Goal: Find specific page/section: Find specific page/section

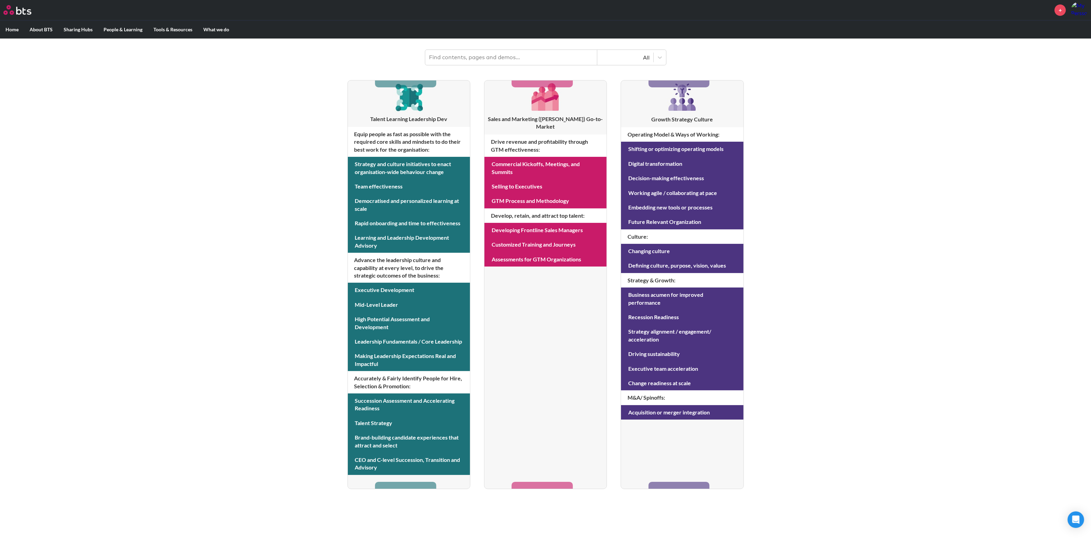
scroll to position [93, 0]
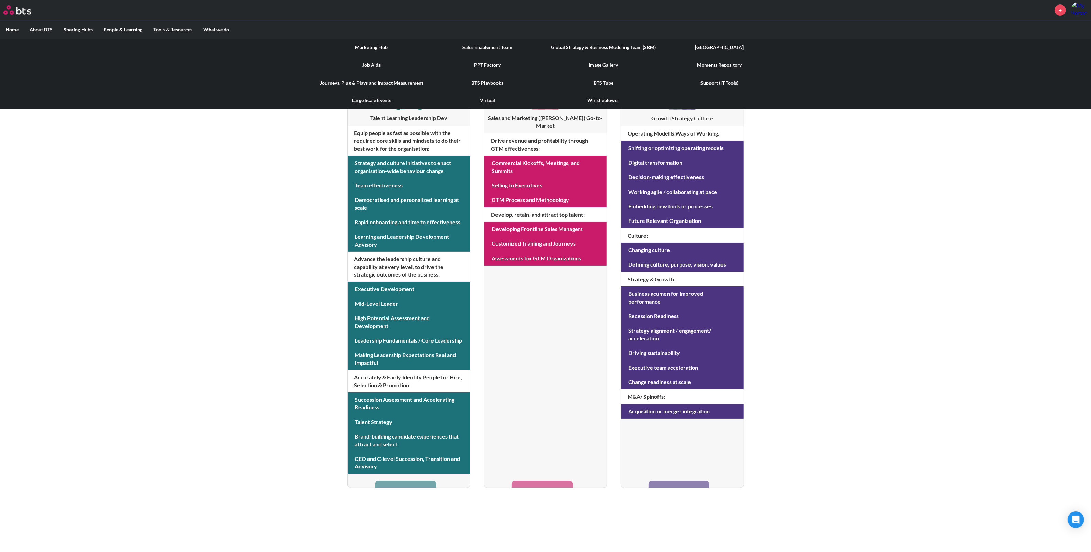
click at [605, 64] on link "Image Gallery" at bounding box center [604, 65] width 116 height 18
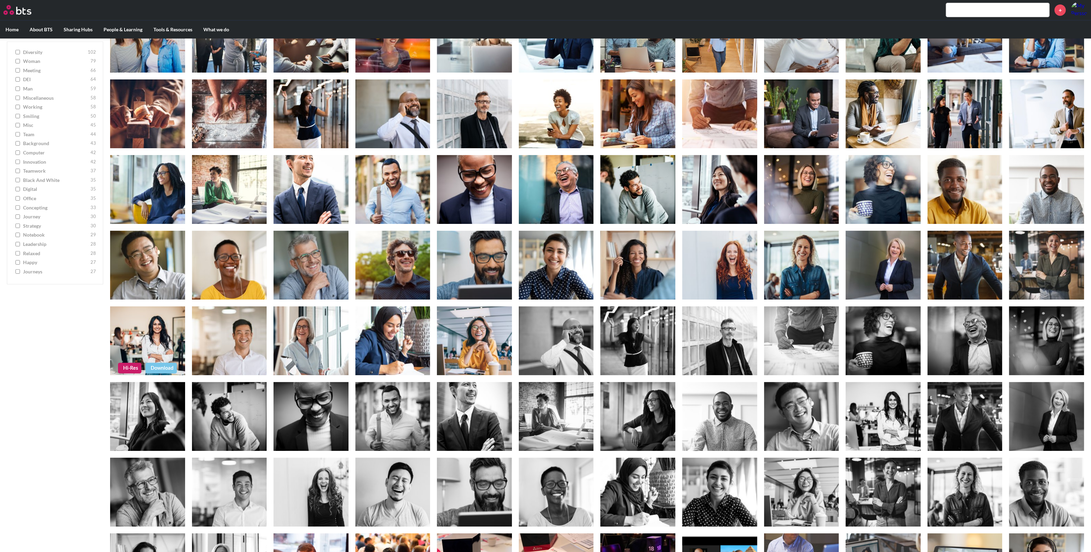
scroll to position [129, 0]
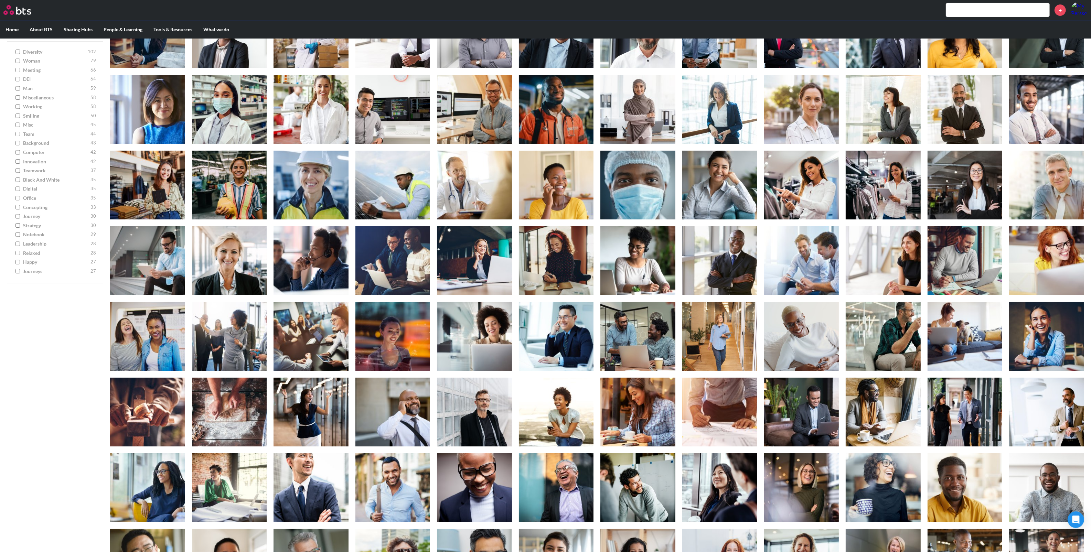
click at [17, 170] on input "teamwork 37" at bounding box center [17, 171] width 4 height 5
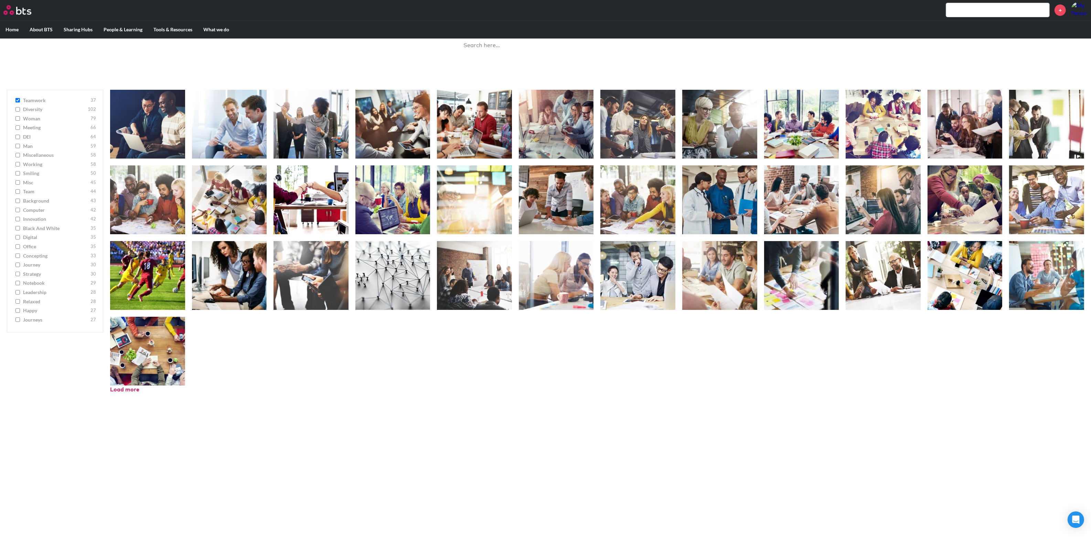
scroll to position [39, 0]
click at [30, 100] on span "teamwork" at bounding box center [56, 100] width 66 height 7
click at [20, 100] on input "teamwork 37" at bounding box center [17, 100] width 4 height 5
checkbox input "false"
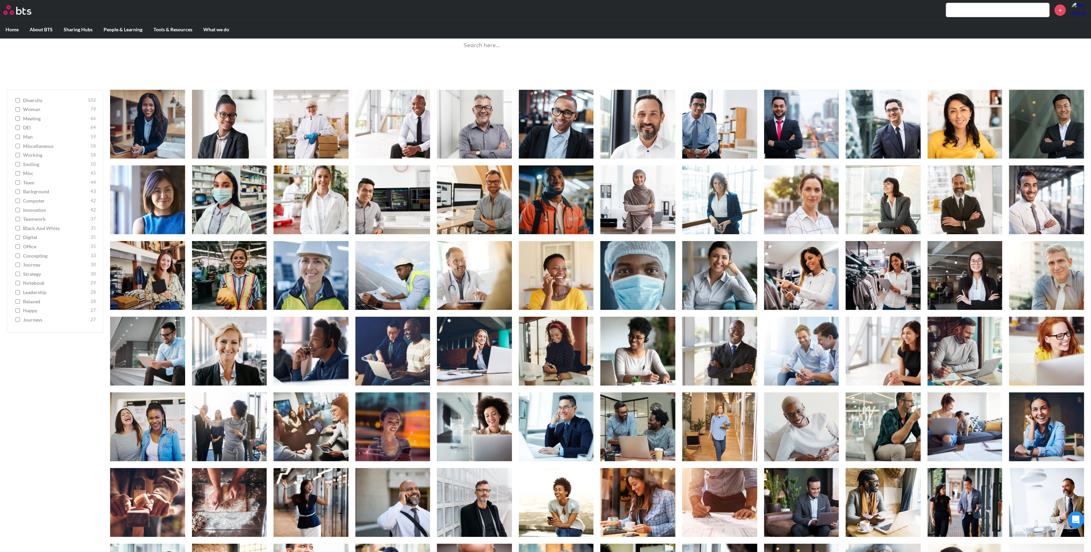
click at [33, 118] on span "meeting" at bounding box center [56, 118] width 66 height 7
click at [20, 118] on input "meeting 66" at bounding box center [17, 118] width 4 height 5
checkbox input "true"
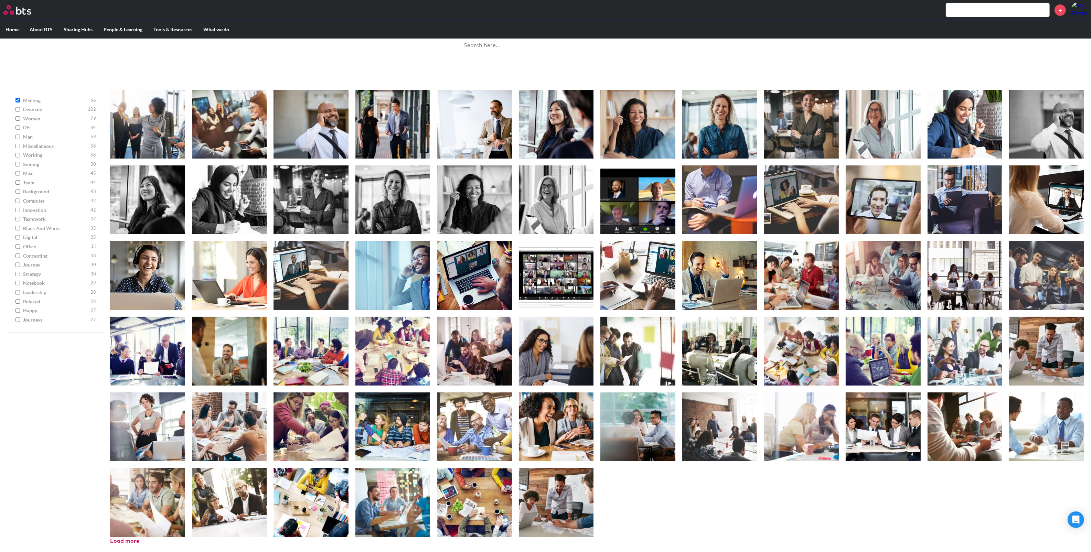
click at [28, 292] on span "leadership" at bounding box center [56, 292] width 66 height 7
click at [20, 292] on input "leadership 28" at bounding box center [17, 292] width 4 height 5
checkbox input "true"
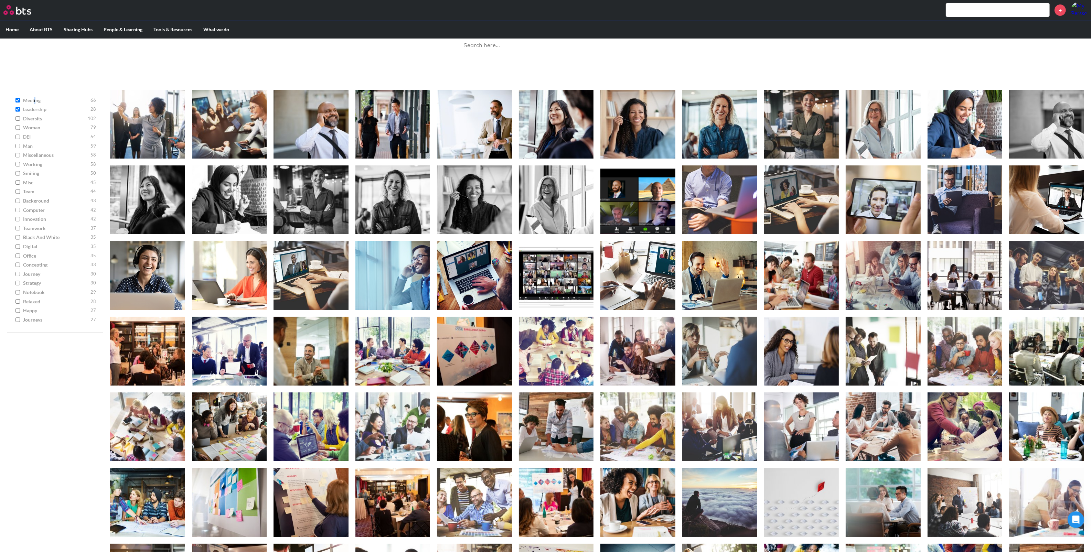
click at [34, 100] on span "meeting" at bounding box center [56, 100] width 66 height 7
click at [11, 98] on ul "meeting 66 leadership 28 diversity 102 woman [DEMOGRAPHIC_DATA] DEI 64 man [DEM…" at bounding box center [55, 211] width 96 height 243
click at [19, 99] on input "meeting 66" at bounding box center [17, 100] width 4 height 5
checkbox input "false"
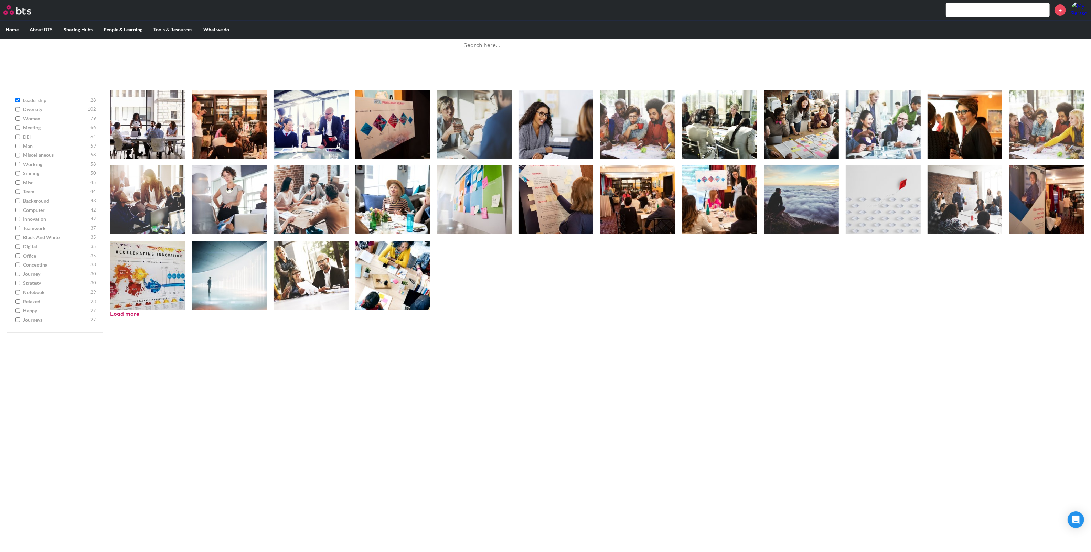
click at [33, 101] on span "leadership" at bounding box center [56, 100] width 66 height 7
click at [20, 101] on input "leadership 28" at bounding box center [17, 100] width 4 height 5
checkbox input "false"
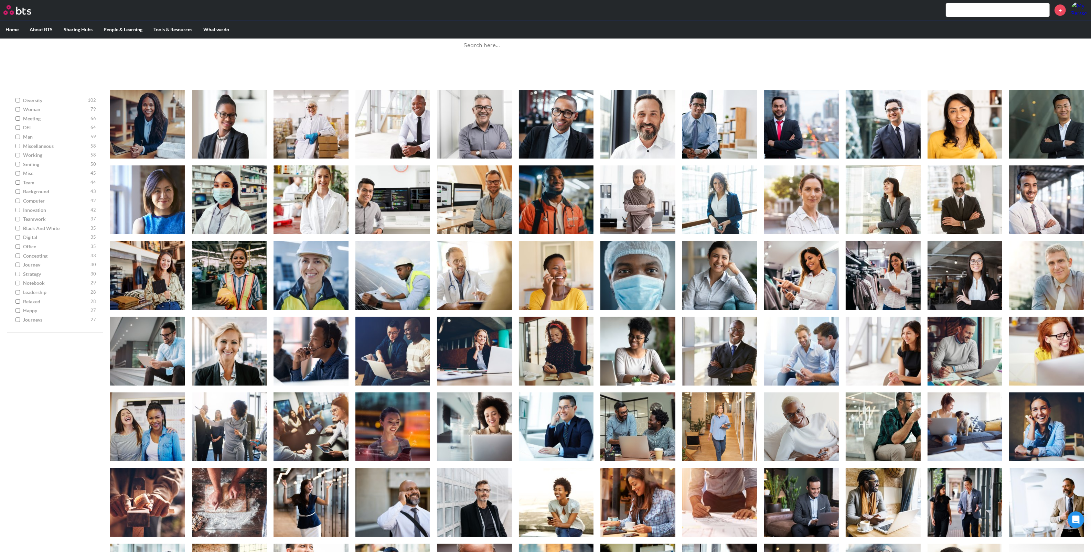
click at [33, 257] on span "concepting" at bounding box center [56, 255] width 66 height 7
click at [20, 257] on input "concepting 33" at bounding box center [17, 256] width 4 height 5
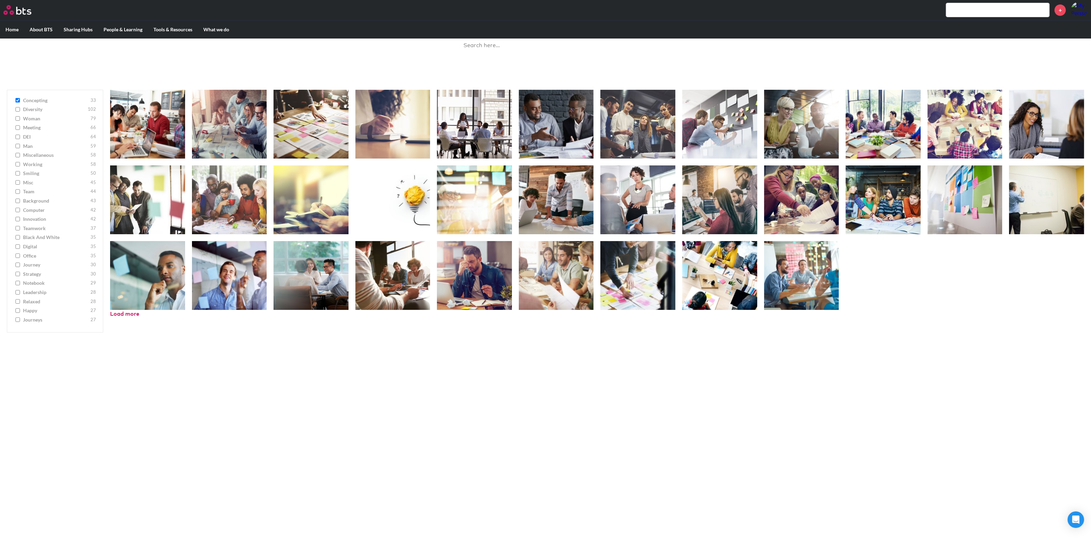
click at [37, 97] on span "concepting" at bounding box center [56, 100] width 66 height 7
click at [20, 98] on input "concepting 33" at bounding box center [17, 100] width 4 height 5
checkbox input "false"
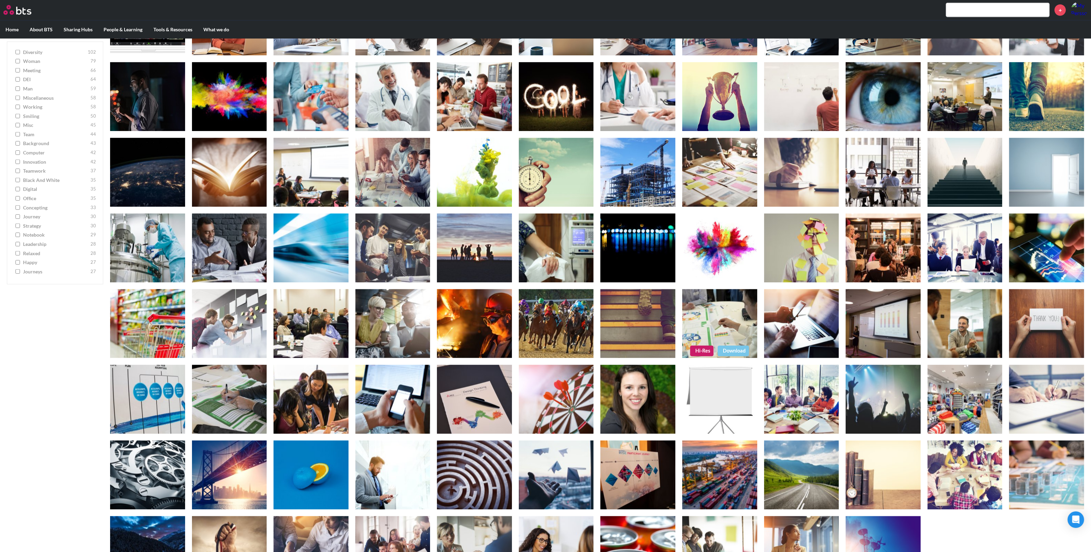
scroll to position [1173, 0]
